Goal: Task Accomplishment & Management: Manage account settings

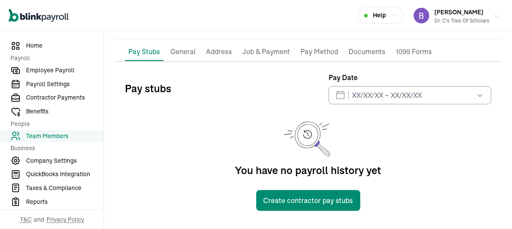
click at [470, 15] on span "[PERSON_NAME]" at bounding box center [458, 12] width 49 height 8
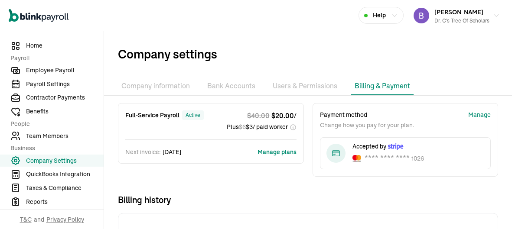
scroll to position [59, 0]
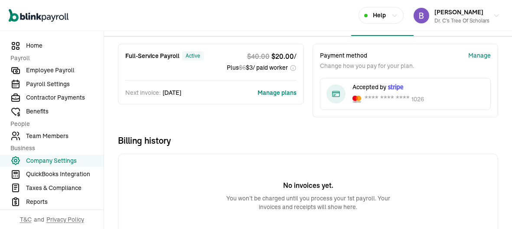
click at [276, 91] on button "Manage plans" at bounding box center [276, 92] width 39 height 9
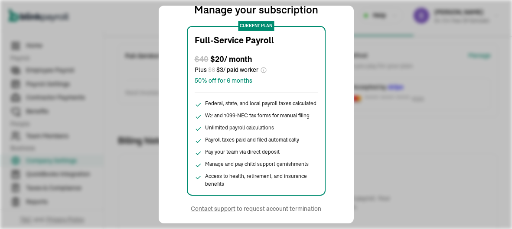
scroll to position [0, 0]
click at [356, 57] on div "Manage your subscription current plan Full-Service Payroll $ 40 $ 20 / month Pl…" at bounding box center [256, 115] width 209 height 218
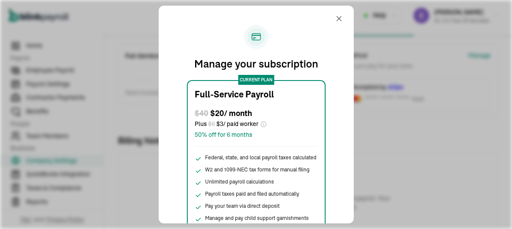
click at [258, 132] on span "50% off for 6 months" at bounding box center [256, 134] width 123 height 9
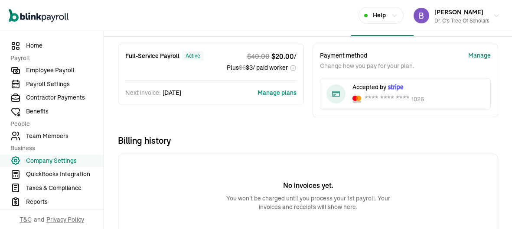
click at [481, 51] on div "Manage" at bounding box center [479, 55] width 23 height 9
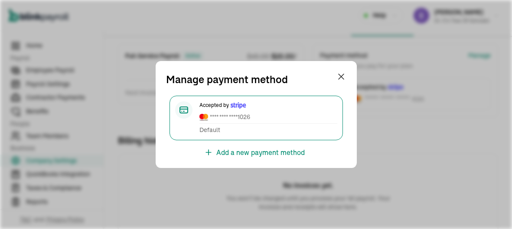
click at [215, 124] on div "Accepted by **** **** **** 1026 Default" at bounding box center [268, 117] width 138 height 33
click at [339, 64] on div "Manage payment method Accepted by **** **** **** 1026 Default Add a new payment…" at bounding box center [256, 114] width 201 height 107
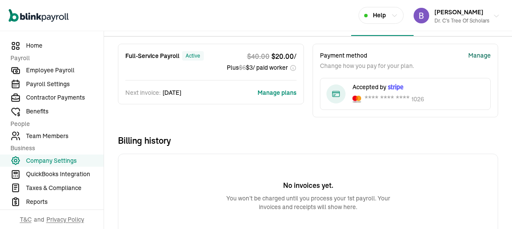
click at [417, 14] on img "button" at bounding box center [421, 16] width 16 height 16
click at [49, 46] on span "Home" at bounding box center [65, 45] width 78 height 9
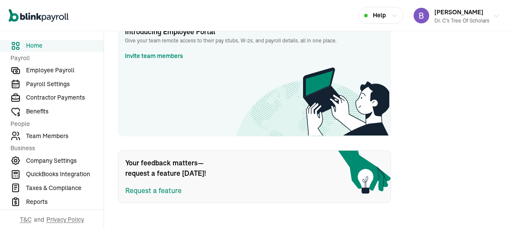
click at [459, 12] on span "[PERSON_NAME]" at bounding box center [458, 12] width 49 height 8
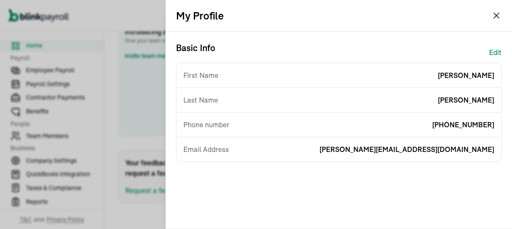
click at [488, 14] on div "My Profile" at bounding box center [339, 15] width 346 height 31
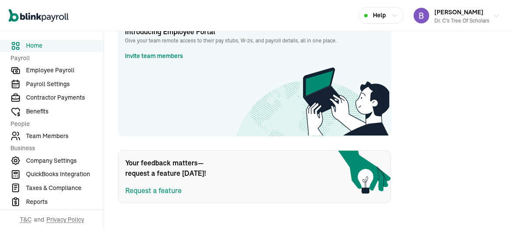
click at [496, 16] on icon "button" at bounding box center [496, 16] width 4 height 2
click at [52, 139] on span "Team Members" at bounding box center [65, 136] width 78 height 9
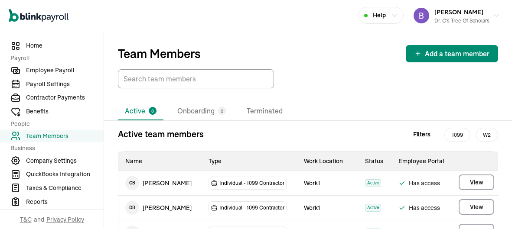
click at [273, 57] on div "Team Members Add a team member" at bounding box center [308, 53] width 380 height 17
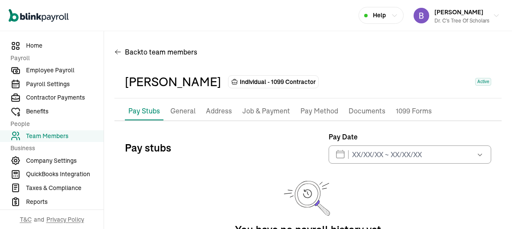
click at [447, 126] on div "Pay Stubs General Address Job & Payment Pay Method Documents 1099 Forms Pay stu…" at bounding box center [307, 186] width 387 height 168
click at [380, 13] on span "Help" at bounding box center [379, 15] width 13 height 9
